Goal: Obtain resource: Obtain resource

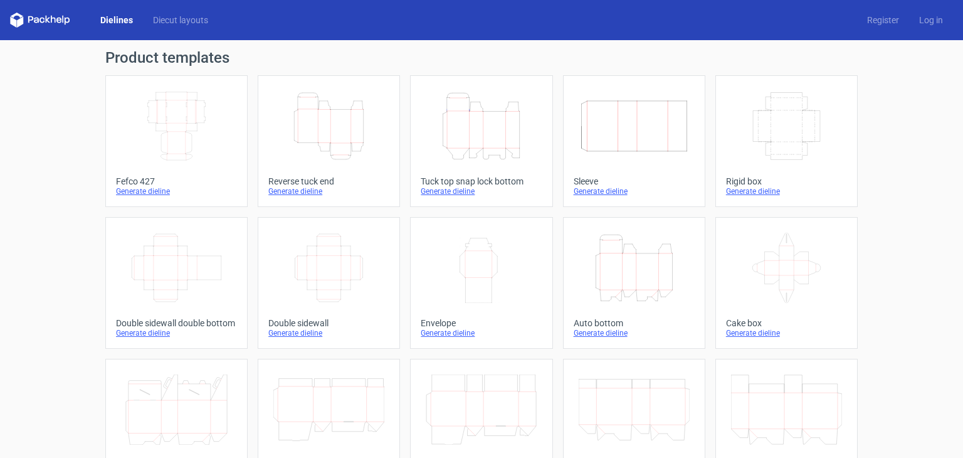
click at [324, 122] on icon "Height Depth Width" at bounding box center [328, 126] width 111 height 70
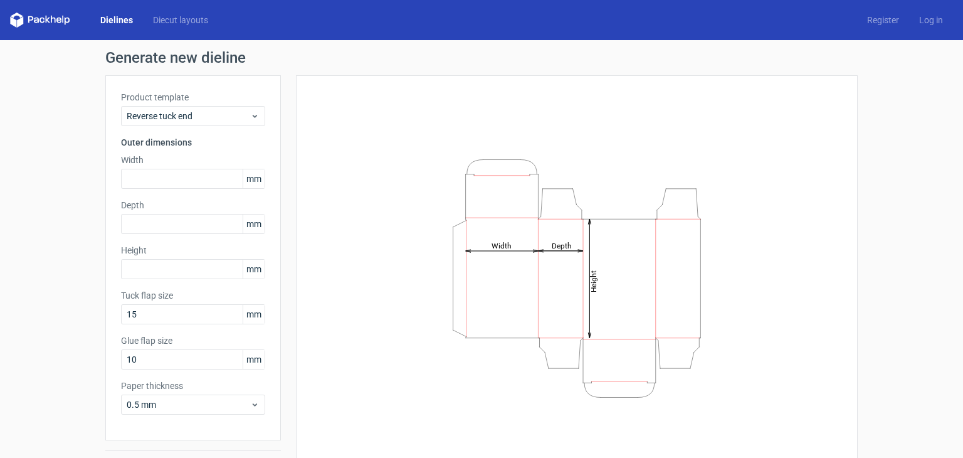
click at [120, 23] on link "Dielines" at bounding box center [116, 20] width 53 height 13
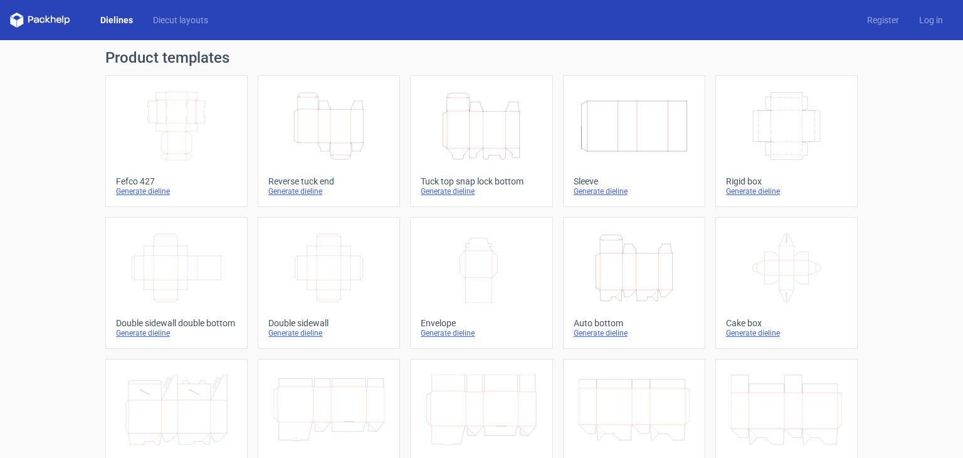
click at [206, 111] on icon "Width Depth Height" at bounding box center [176, 126] width 111 height 70
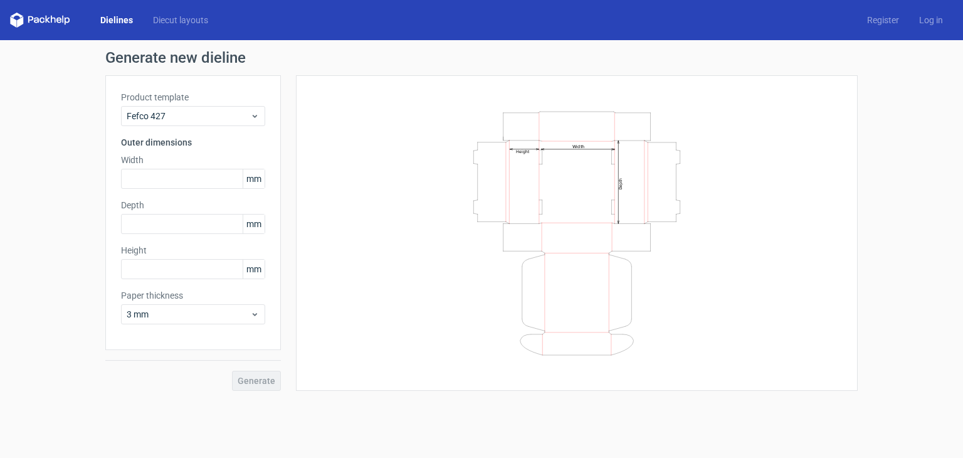
click at [122, 21] on link "Dielines" at bounding box center [116, 20] width 53 height 13
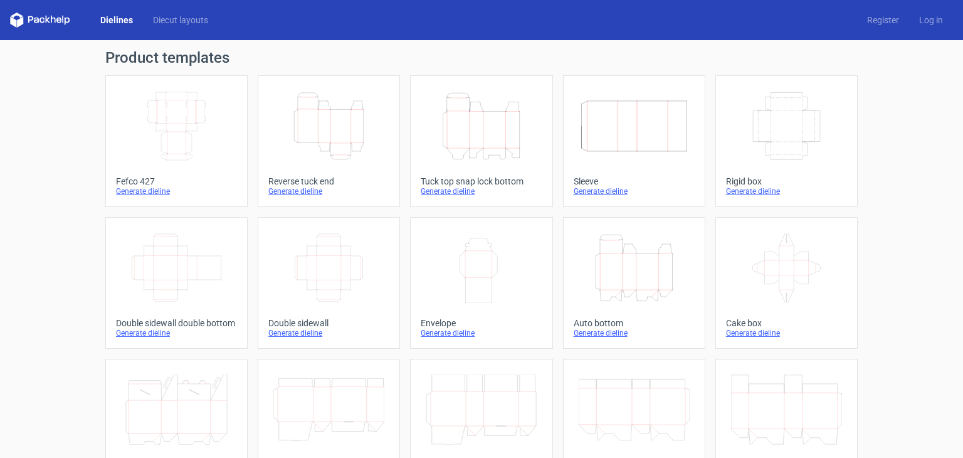
click at [487, 148] on icon "Height Depth Width" at bounding box center [481, 126] width 111 height 70
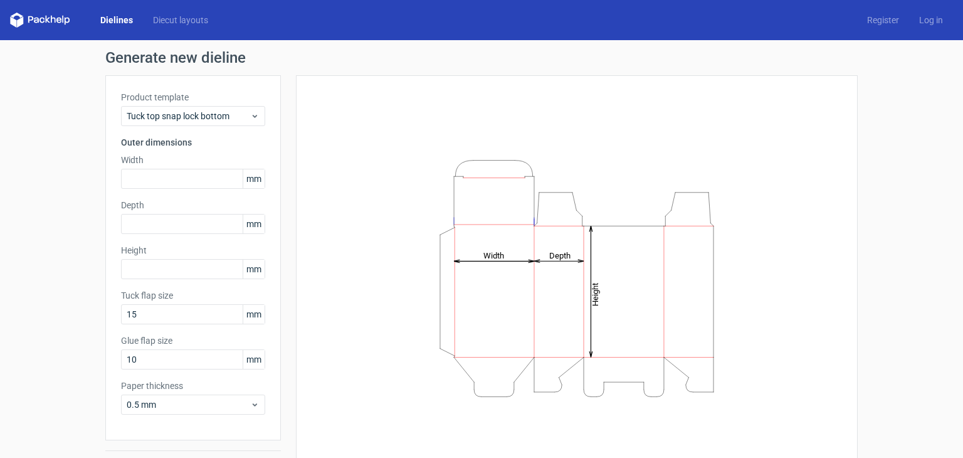
click at [115, 20] on link "Dielines" at bounding box center [116, 20] width 53 height 13
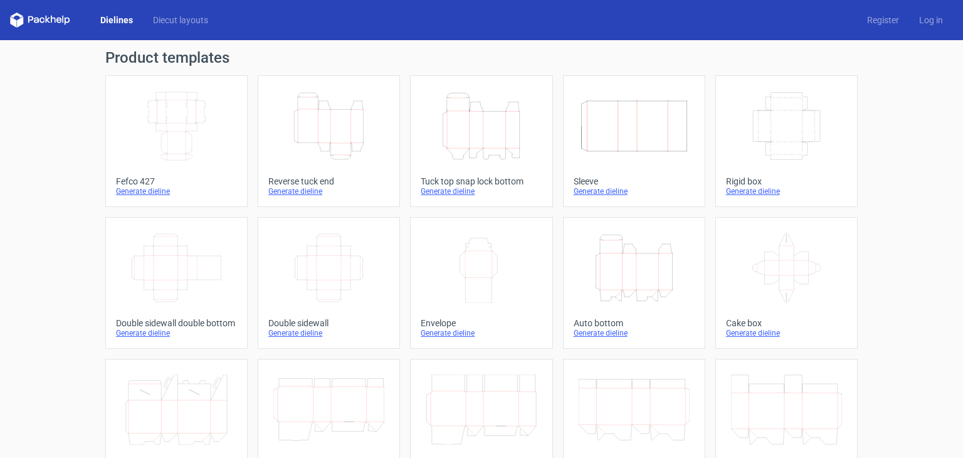
click at [610, 125] on icon "Width Depth Height" at bounding box center [634, 126] width 111 height 70
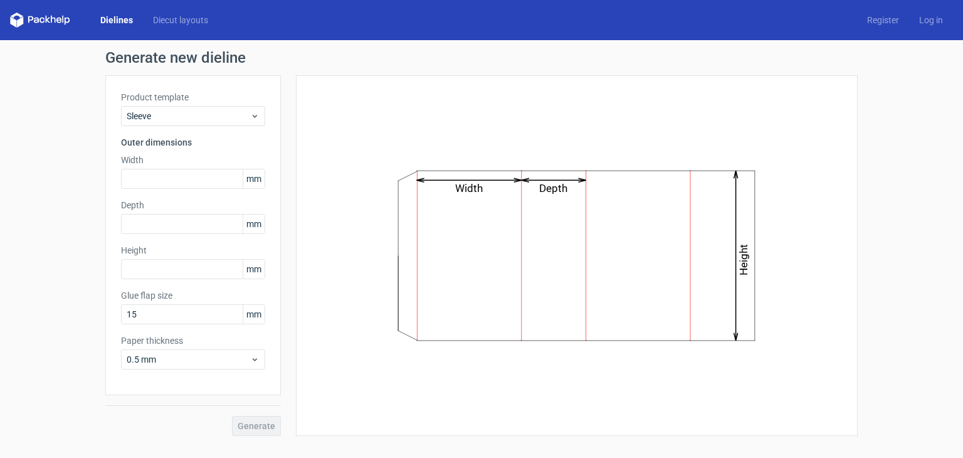
click at [110, 23] on link "Dielines" at bounding box center [116, 20] width 53 height 13
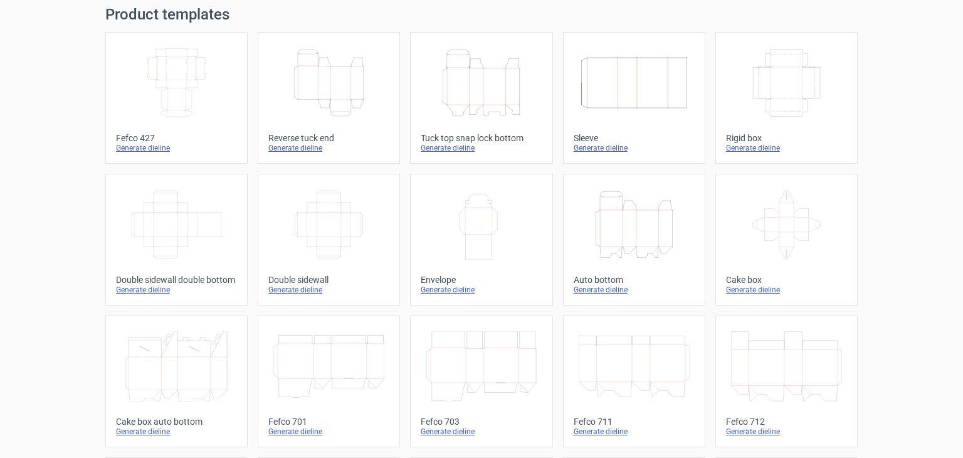
scroll to position [63, 0]
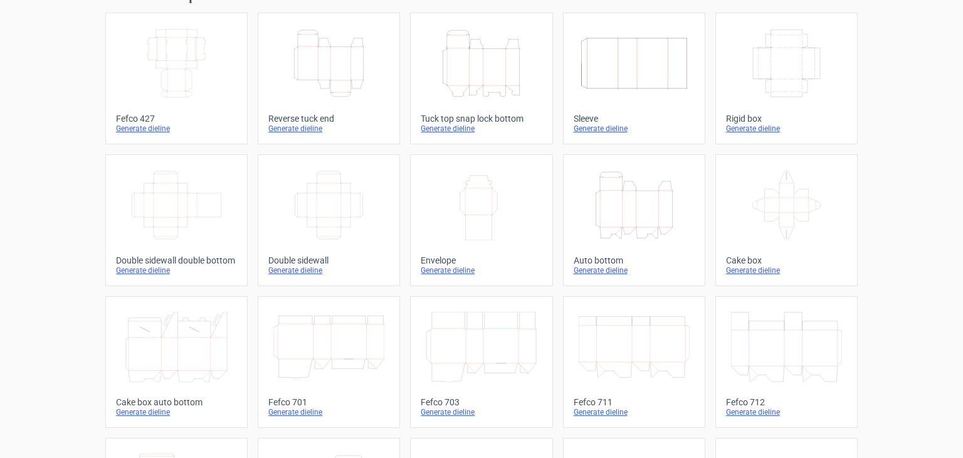
click at [625, 214] on icon "Height Depth Width" at bounding box center [634, 205] width 111 height 70
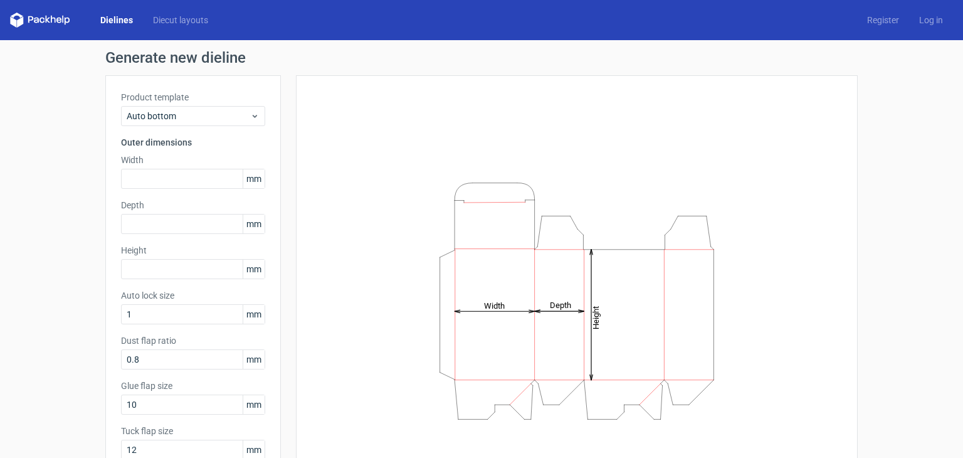
click at [115, 21] on link "Dielines" at bounding box center [116, 20] width 53 height 13
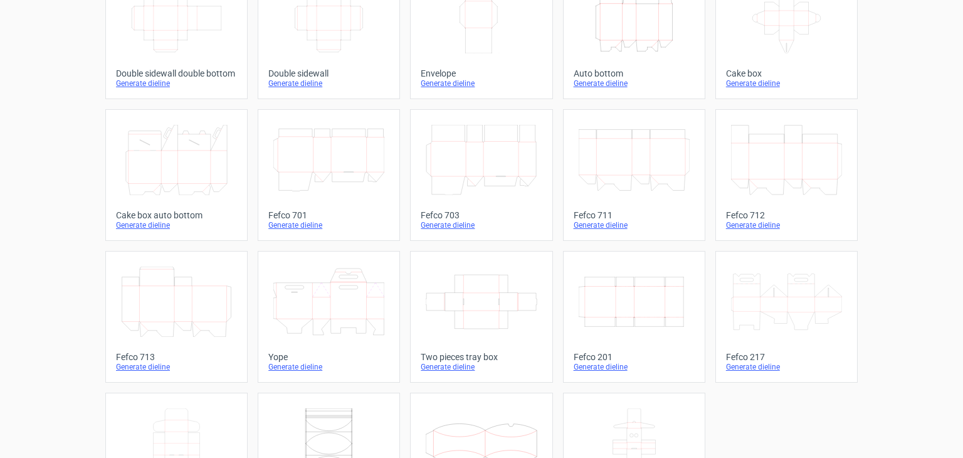
scroll to position [251, 0]
click at [489, 176] on icon at bounding box center [481, 159] width 111 height 70
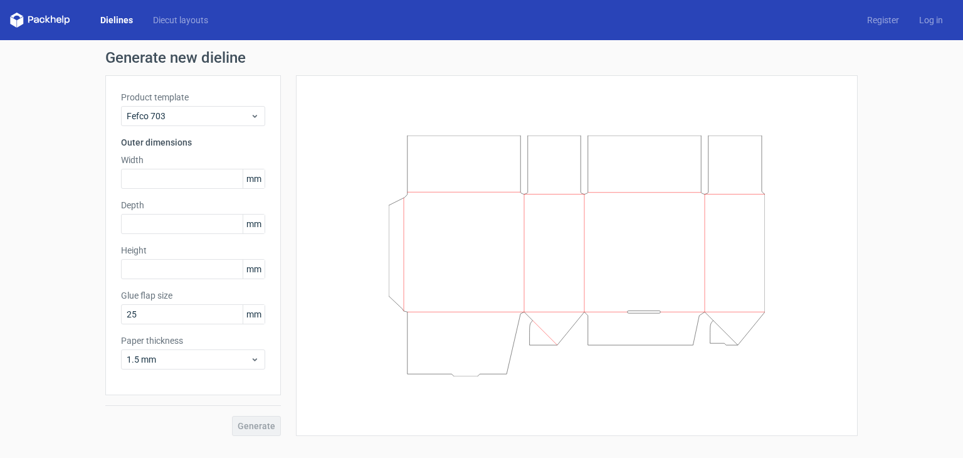
click at [124, 17] on link "Dielines" at bounding box center [116, 20] width 53 height 13
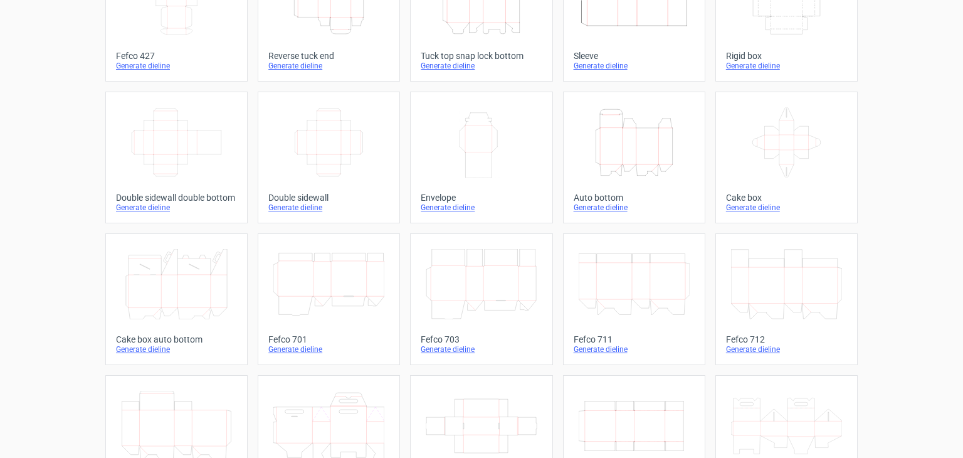
scroll to position [314, 0]
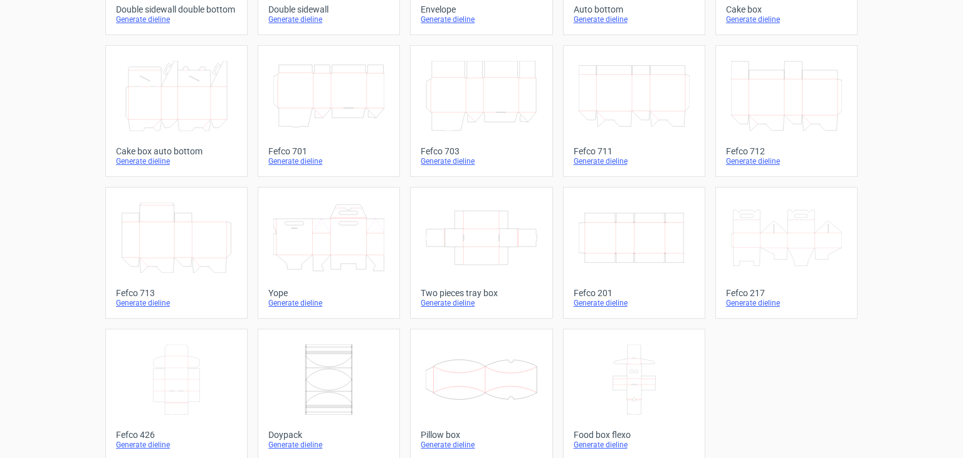
click at [314, 270] on icon at bounding box center [328, 238] width 111 height 70
